Goal: Transaction & Acquisition: Purchase product/service

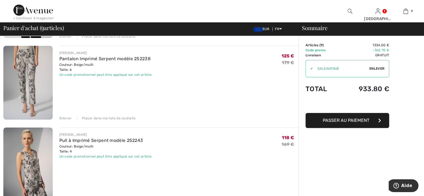
scroll to position [335, 0]
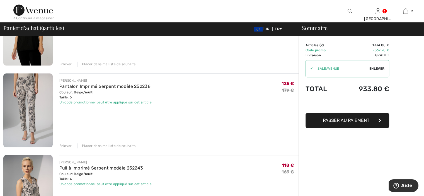
click at [68, 147] on div "Enlever" at bounding box center [65, 145] width 13 height 5
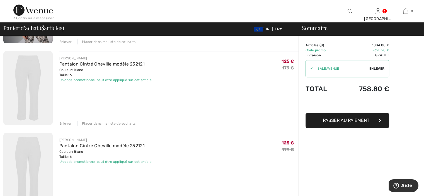
scroll to position [439, 0]
click at [67, 42] on div "Enlever" at bounding box center [65, 42] width 13 height 5
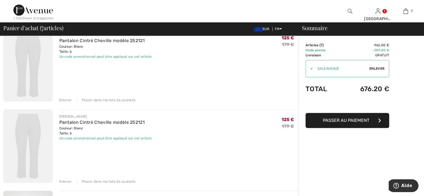
scroll to position [432, 0]
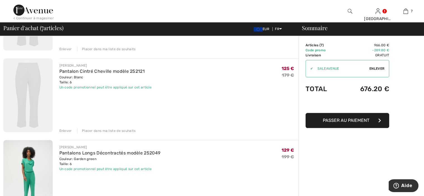
click at [68, 49] on div "Enlever" at bounding box center [65, 49] width 13 height 5
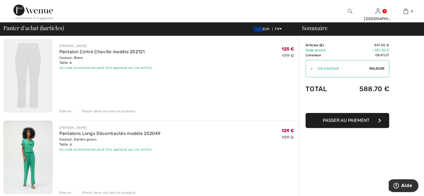
scroll to position [424, 0]
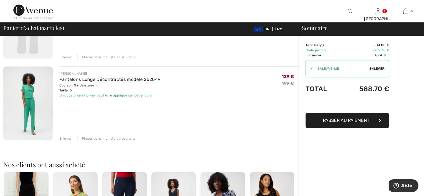
click at [67, 56] on div "Enlever" at bounding box center [65, 57] width 13 height 5
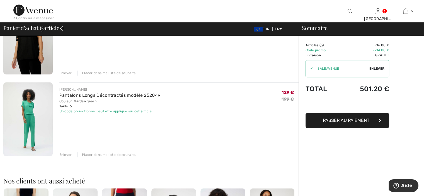
scroll to position [305, 0]
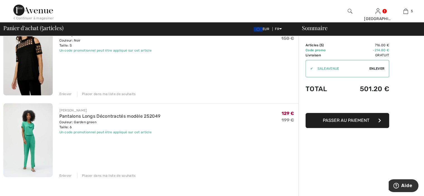
click at [64, 174] on div "Enlever" at bounding box center [65, 175] width 13 height 5
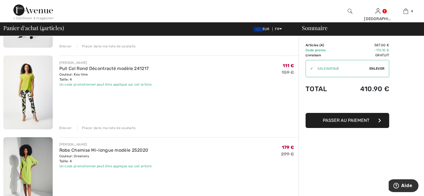
scroll to position [140, 0]
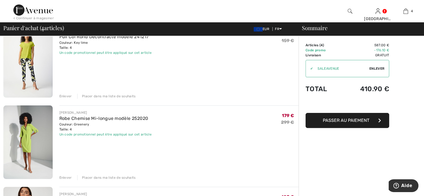
click at [69, 176] on div "Enlever" at bounding box center [65, 177] width 13 height 5
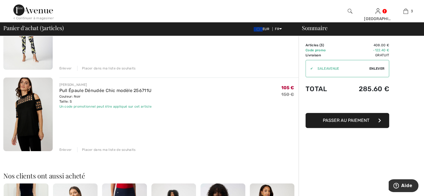
scroll to position [279, 0]
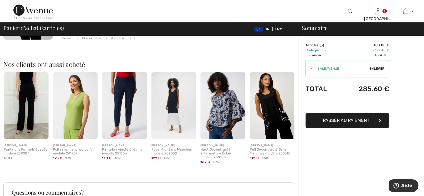
click at [81, 92] on img at bounding box center [75, 105] width 45 height 67
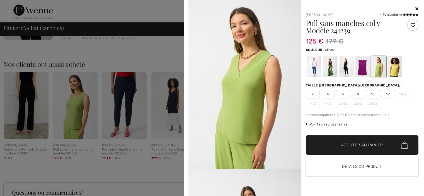
click at [397, 66] on div at bounding box center [395, 66] width 15 height 21
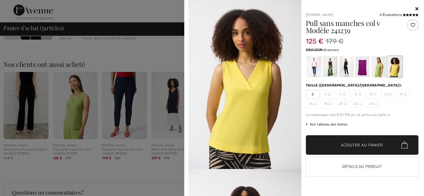
click at [377, 68] on div at bounding box center [378, 66] width 15 height 21
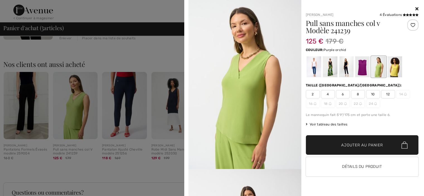
click at [362, 68] on div at bounding box center [362, 66] width 15 height 21
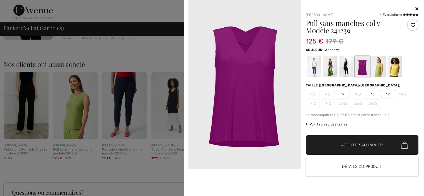
click at [375, 69] on div at bounding box center [378, 66] width 15 height 21
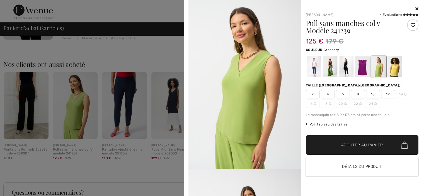
click at [329, 97] on span "4" at bounding box center [328, 94] width 14 height 8
click at [348, 146] on span "Ajouter au panier" at bounding box center [363, 145] width 42 height 6
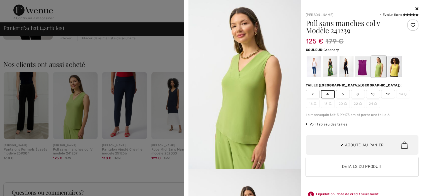
scroll to position [104, 0]
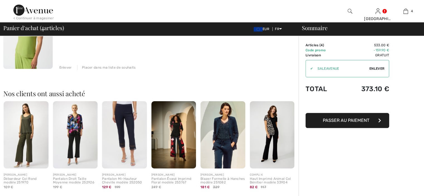
scroll to position [335, 0]
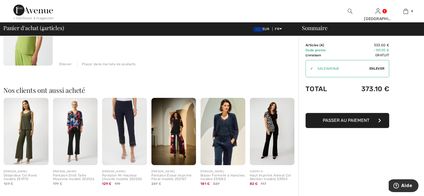
click at [184, 123] on img at bounding box center [174, 131] width 45 height 67
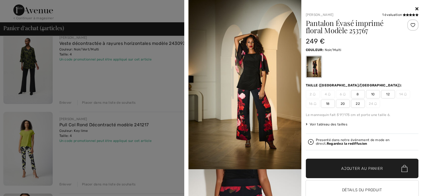
scroll to position [0, 0]
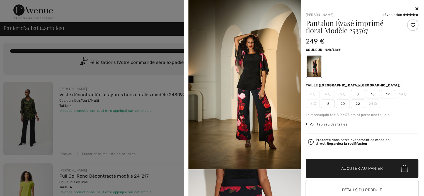
click at [164, 15] on div at bounding box center [212, 98] width 424 height 196
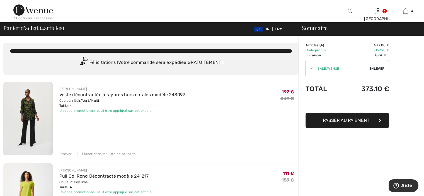
click at [34, 16] on div "< Continuer à magasiner" at bounding box center [33, 18] width 40 height 5
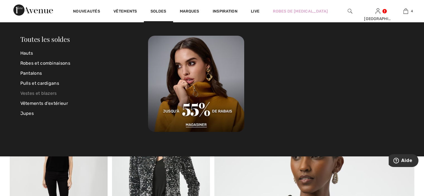
click at [49, 92] on link "Vestes et blazers" at bounding box center [84, 93] width 128 height 10
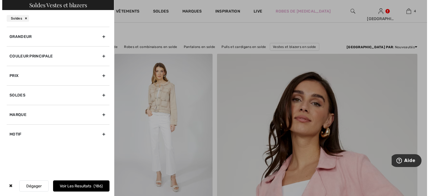
scroll to position [56, 0]
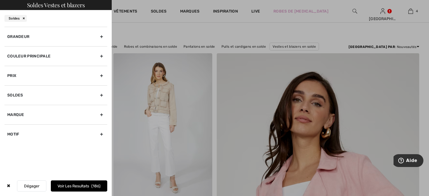
click at [31, 40] on div "Grandeur" at bounding box center [55, 37] width 103 height 20
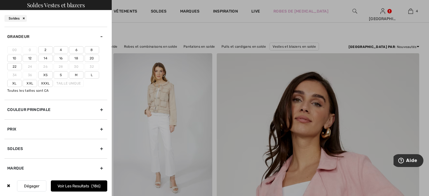
click at [74, 50] on label "6" at bounding box center [76, 49] width 15 height 7
click at [0, 0] on input"] "6" at bounding box center [0, 0] width 0 height 0
click at [142, 35] on div at bounding box center [214, 98] width 429 height 196
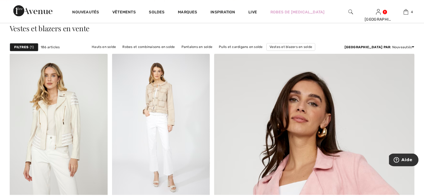
scroll to position [55, 0]
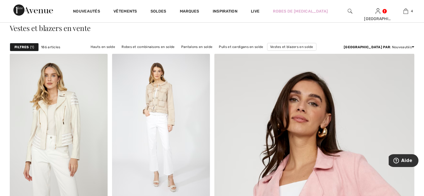
click at [35, 46] on div "Filtres 1" at bounding box center [24, 47] width 29 height 8
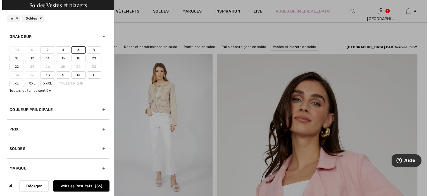
scroll to position [56, 0]
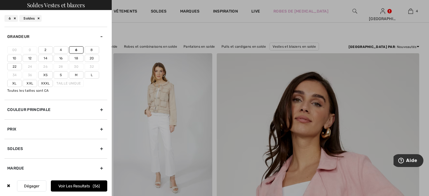
click at [67, 186] on button "Voir les resultats 56" at bounding box center [79, 186] width 56 height 11
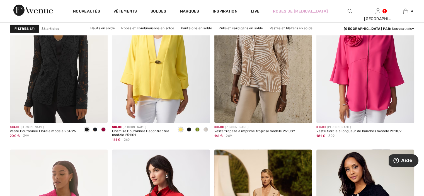
scroll to position [865, 0]
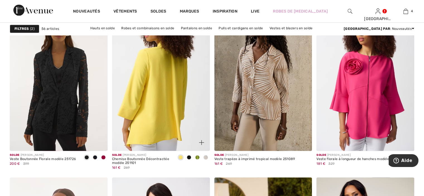
click at [159, 63] on img at bounding box center [161, 77] width 98 height 147
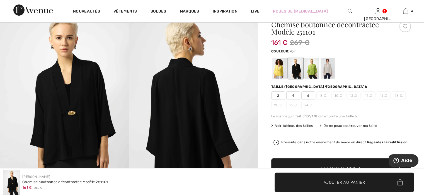
scroll to position [56, 0]
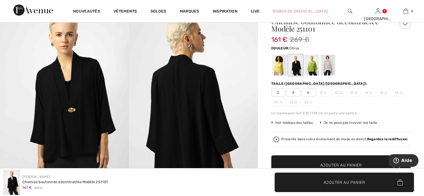
click at [280, 68] on div at bounding box center [279, 65] width 15 height 21
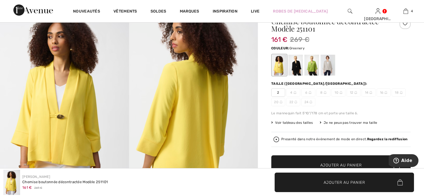
click at [313, 69] on div at bounding box center [312, 65] width 15 height 21
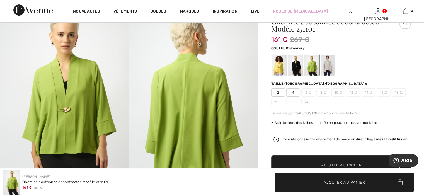
click at [293, 92] on span "4" at bounding box center [294, 92] width 14 height 8
click at [334, 163] on span "Ajouter au panier" at bounding box center [342, 165] width 42 height 6
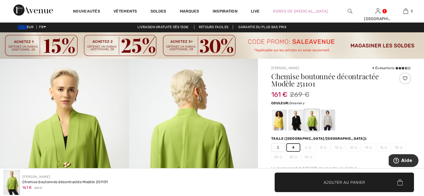
scroll to position [0, 0]
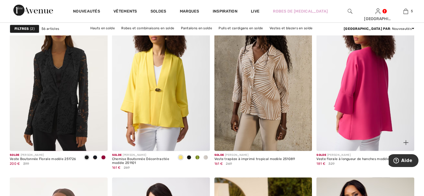
click at [395, 78] on img at bounding box center [366, 77] width 98 height 147
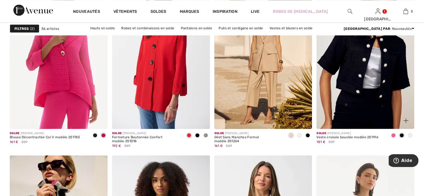
scroll to position [1032, 0]
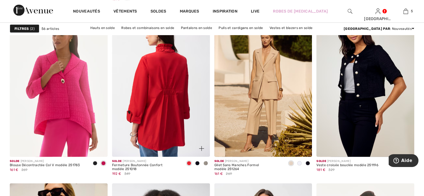
click at [192, 89] on img at bounding box center [161, 83] width 98 height 147
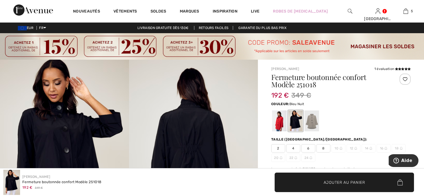
click at [316, 121] on div at bounding box center [312, 121] width 15 height 21
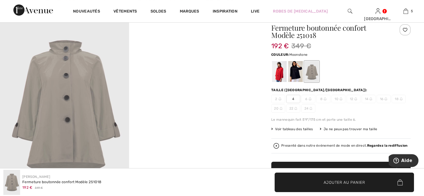
scroll to position [56, 0]
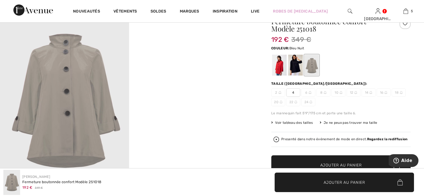
click at [295, 71] on div at bounding box center [296, 65] width 15 height 21
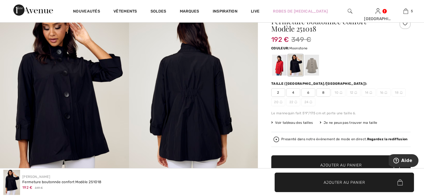
click at [315, 69] on div at bounding box center [312, 65] width 15 height 21
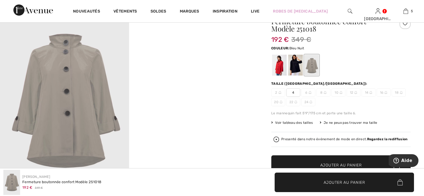
click at [297, 70] on div at bounding box center [296, 65] width 15 height 21
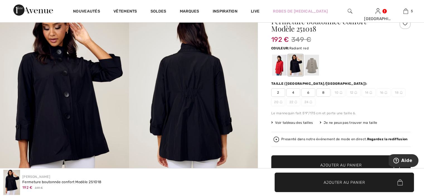
click at [282, 71] on div at bounding box center [279, 65] width 15 height 21
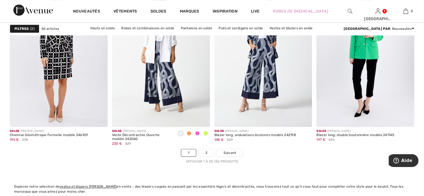
scroll to position [2609, 0]
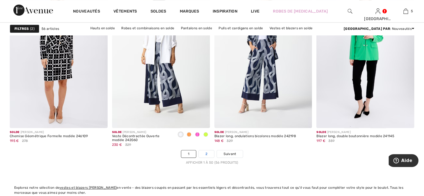
click at [204, 155] on link "2" at bounding box center [206, 153] width 15 height 7
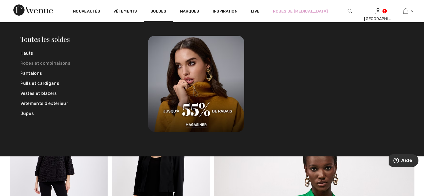
click at [68, 63] on link "Robes et combinaisons" at bounding box center [84, 63] width 128 height 10
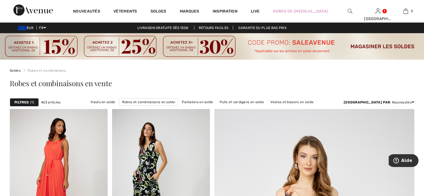
click at [32, 102] on span "1" at bounding box center [32, 102] width 4 height 5
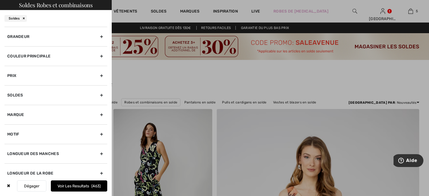
click at [75, 36] on div "Grandeur" at bounding box center [55, 37] width 103 height 20
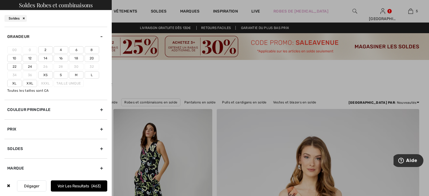
click at [73, 49] on label "6" at bounding box center [76, 49] width 15 height 7
click at [0, 0] on input"] "6" at bounding box center [0, 0] width 0 height 0
click at [90, 183] on button "Voir les resultats 199" at bounding box center [79, 186] width 56 height 11
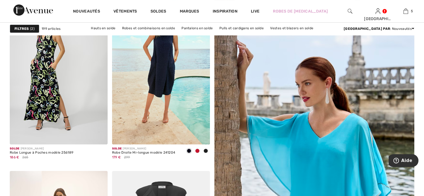
scroll to position [83, 0]
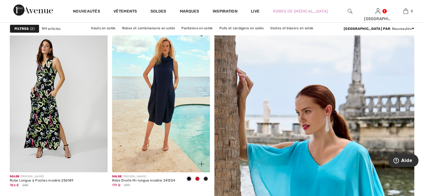
click at [198, 178] on span at bounding box center [197, 179] width 4 height 4
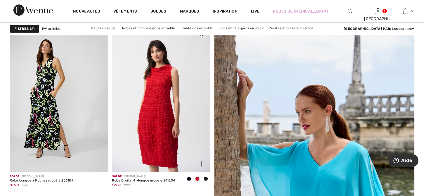
click at [184, 137] on img at bounding box center [161, 99] width 98 height 147
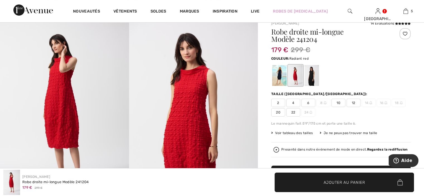
scroll to position [28, 0]
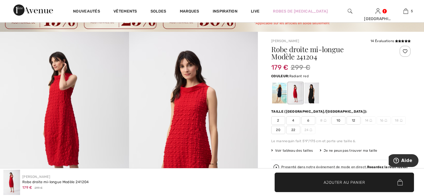
click at [307, 122] on span "6" at bounding box center [309, 120] width 14 height 8
click at [345, 186] on span "✔ Ajouté au panier Ajouter au panier" at bounding box center [345, 183] width 140 height 20
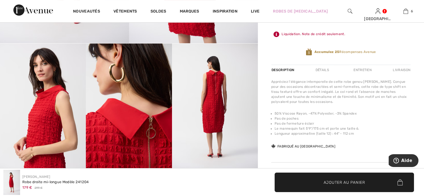
scroll to position [167, 0]
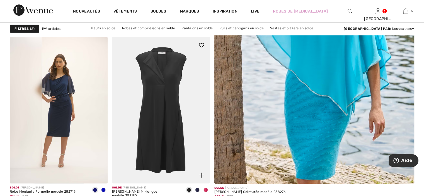
scroll to position [278, 0]
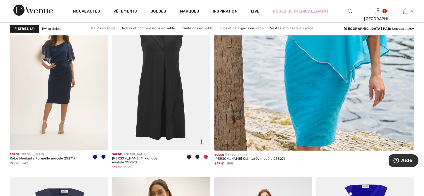
click at [176, 90] on img at bounding box center [161, 77] width 98 height 147
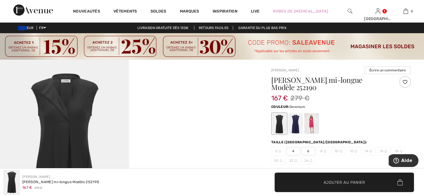
click at [312, 125] on div at bounding box center [312, 123] width 15 height 21
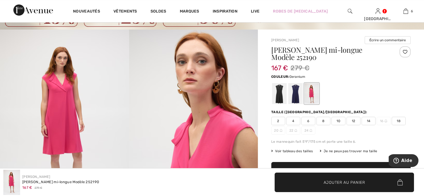
scroll to position [28, 0]
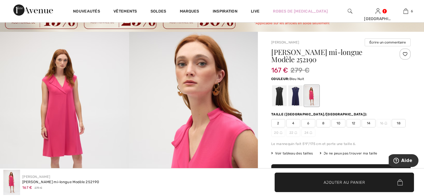
click at [296, 101] on div at bounding box center [296, 95] width 15 height 21
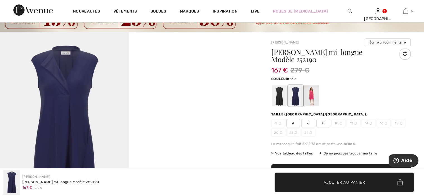
click at [281, 100] on div at bounding box center [279, 95] width 15 height 21
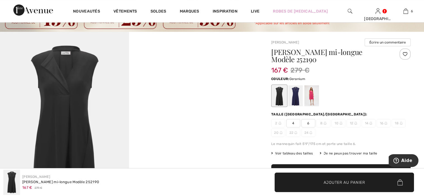
click at [312, 103] on div at bounding box center [312, 95] width 15 height 21
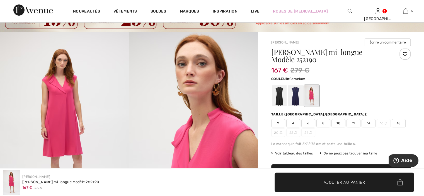
click at [310, 123] on span "6" at bounding box center [309, 123] width 14 height 8
click at [323, 179] on span "✔ Ajouté au panier" at bounding box center [336, 182] width 44 height 6
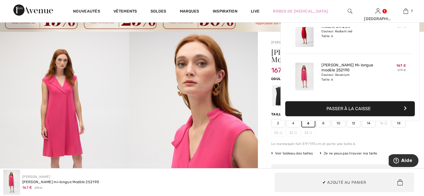
scroll to position [234, 0]
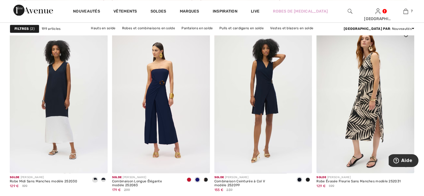
scroll to position [892, 0]
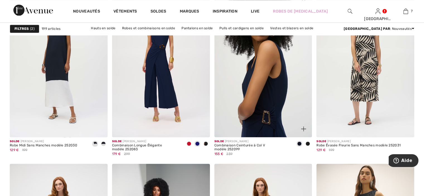
click at [277, 85] on img at bounding box center [264, 64] width 98 height 147
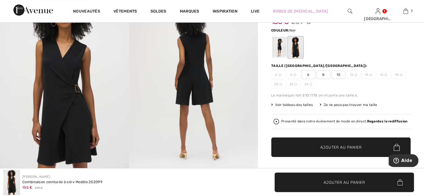
scroll to position [84, 0]
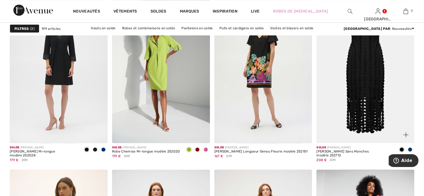
scroll to position [1018, 0]
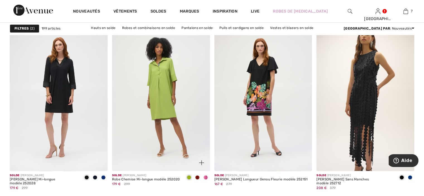
click at [159, 94] on img at bounding box center [161, 97] width 98 height 147
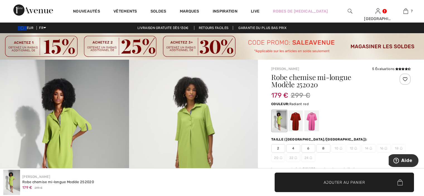
click at [298, 124] on div at bounding box center [296, 121] width 15 height 21
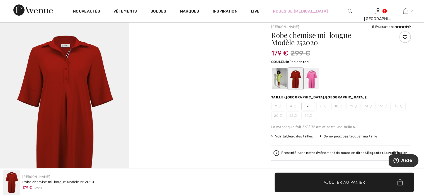
scroll to position [28, 0]
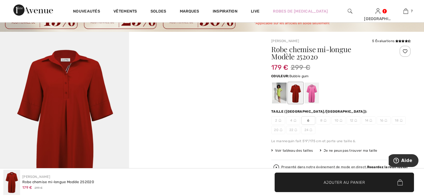
click at [310, 92] on div at bounding box center [312, 93] width 15 height 21
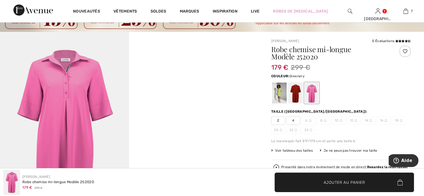
click at [280, 96] on div at bounding box center [279, 93] width 15 height 21
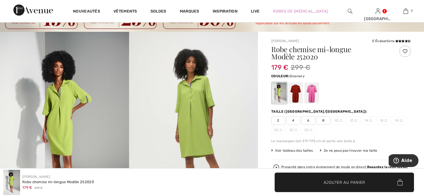
click at [309, 121] on span "6" at bounding box center [309, 120] width 14 height 8
click at [331, 184] on span "Ajouter au panier" at bounding box center [345, 182] width 42 height 6
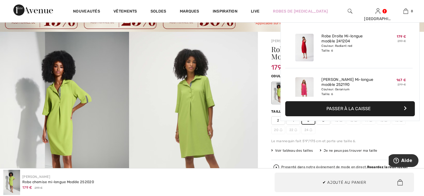
scroll to position [278, 0]
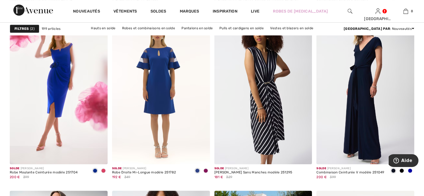
scroll to position [2427, 0]
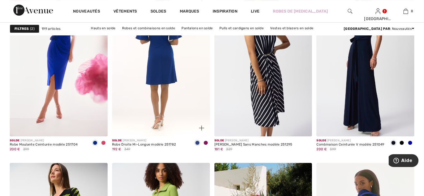
click at [164, 73] on img at bounding box center [161, 63] width 98 height 147
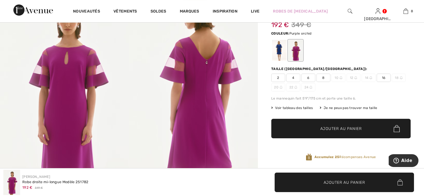
scroll to position [84, 0]
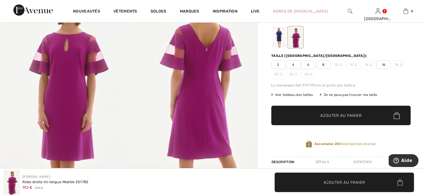
click at [308, 66] on span "6" at bounding box center [309, 65] width 14 height 8
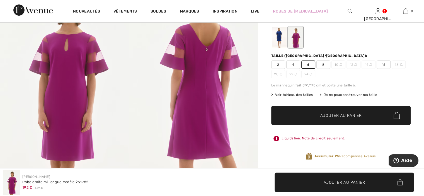
click at [324, 114] on span "Ajouter au panier" at bounding box center [342, 116] width 42 height 6
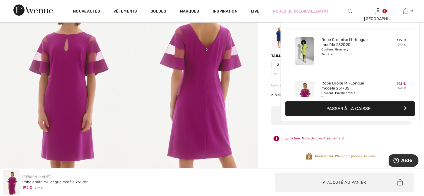
scroll to position [321, 0]
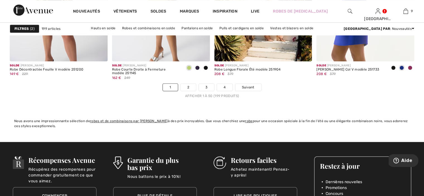
scroll to position [2664, 0]
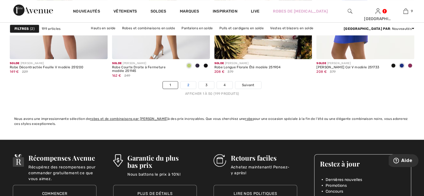
click at [188, 81] on link "2" at bounding box center [188, 84] width 15 height 7
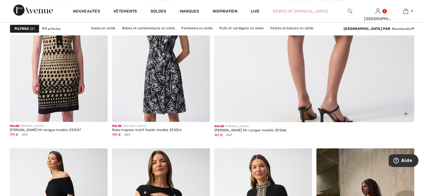
scroll to position [251, 0]
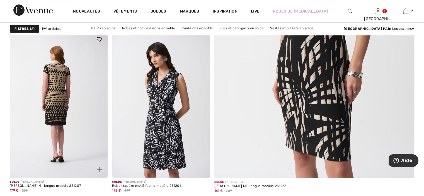
click at [59, 99] on img at bounding box center [59, 104] width 98 height 147
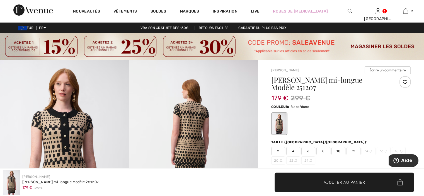
click at [310, 152] on span "6" at bounding box center [309, 151] width 14 height 8
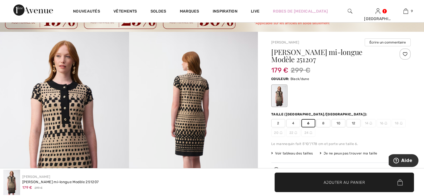
click at [338, 179] on span "✔ Ajouté au panier Ajouter au panier" at bounding box center [345, 183] width 140 height 20
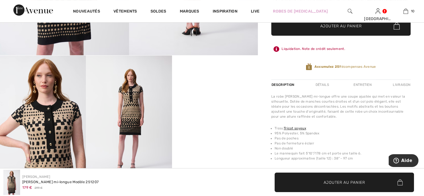
scroll to position [195, 0]
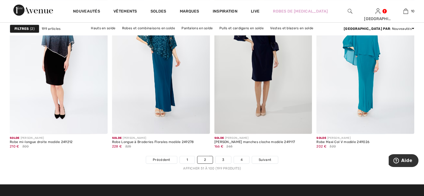
scroll to position [2679, 0]
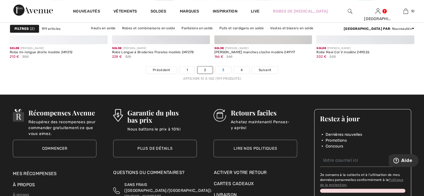
click at [224, 71] on link "3" at bounding box center [223, 69] width 15 height 7
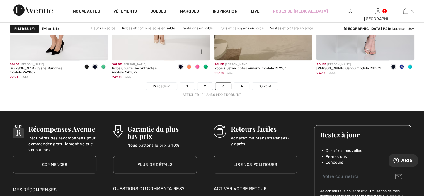
scroll to position [2677, 0]
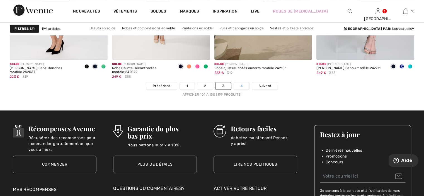
click at [237, 88] on link "4" at bounding box center [241, 85] width 15 height 7
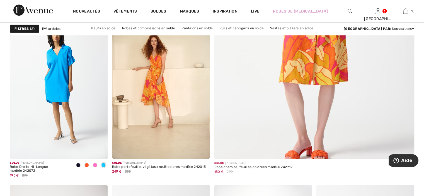
scroll to position [278, 0]
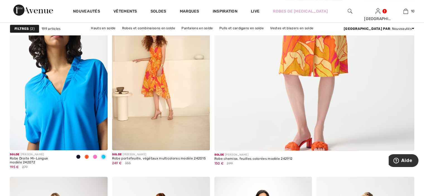
click at [66, 87] on img at bounding box center [59, 77] width 98 height 147
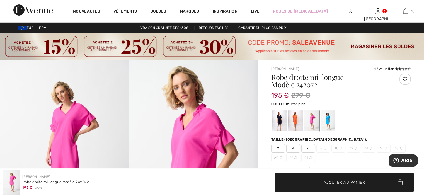
click at [293, 123] on div at bounding box center [296, 121] width 15 height 21
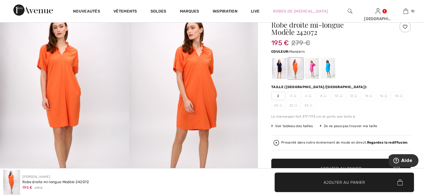
scroll to position [56, 0]
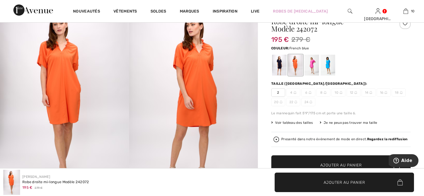
click at [327, 69] on div at bounding box center [328, 65] width 15 height 21
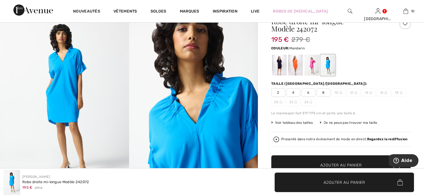
click at [296, 68] on div at bounding box center [296, 65] width 15 height 21
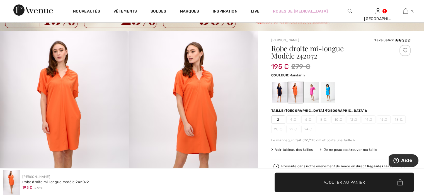
scroll to position [28, 0]
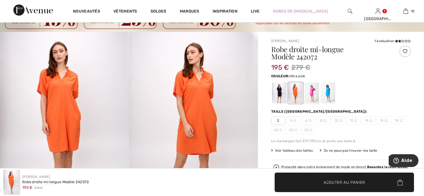
click at [309, 95] on div at bounding box center [312, 93] width 15 height 21
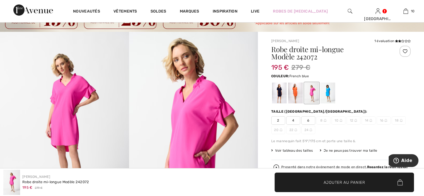
click at [326, 93] on div at bounding box center [328, 93] width 15 height 21
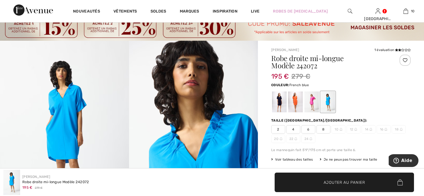
scroll to position [0, 0]
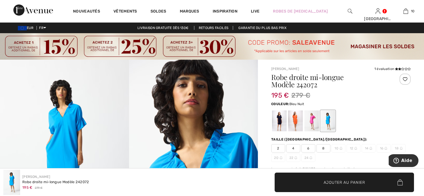
click at [278, 116] on div at bounding box center [279, 121] width 15 height 21
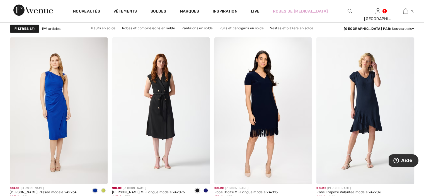
scroll to position [446, 0]
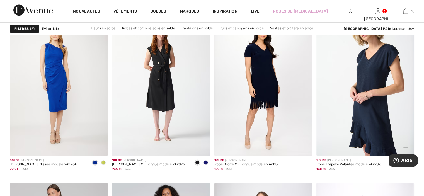
click at [382, 94] on img at bounding box center [366, 82] width 98 height 147
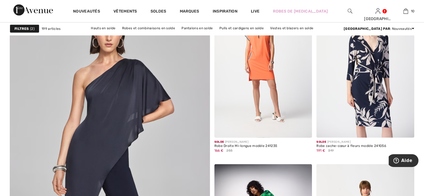
scroll to position [1451, 0]
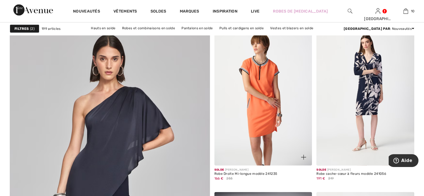
click at [276, 92] on img at bounding box center [264, 92] width 98 height 147
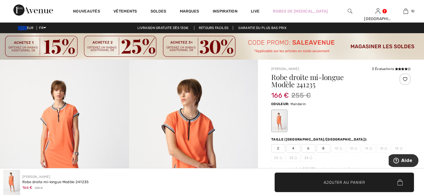
click at [310, 149] on span "6" at bounding box center [309, 148] width 14 height 8
click at [337, 183] on span "Ajouter au panier" at bounding box center [345, 182] width 42 height 6
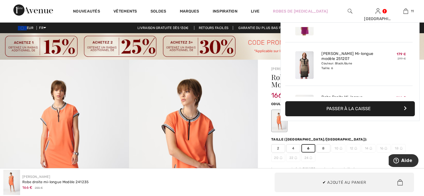
scroll to position [408, 0]
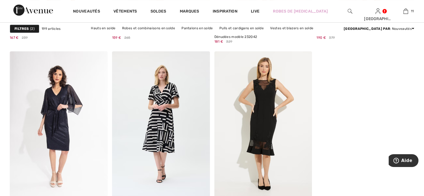
scroll to position [2399, 0]
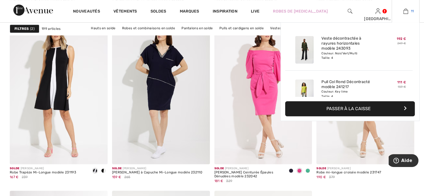
click at [406, 13] on img at bounding box center [406, 11] width 5 height 7
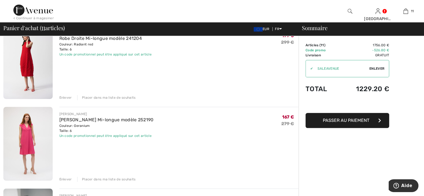
scroll to position [474, 0]
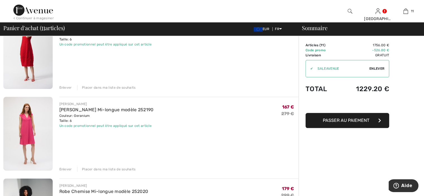
click at [65, 169] on div "Enlever" at bounding box center [65, 169] width 13 height 5
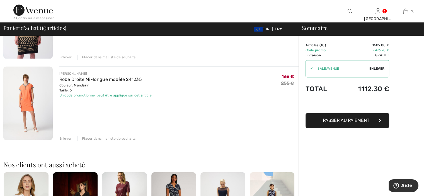
scroll to position [619, 0]
